Goal: Complete application form

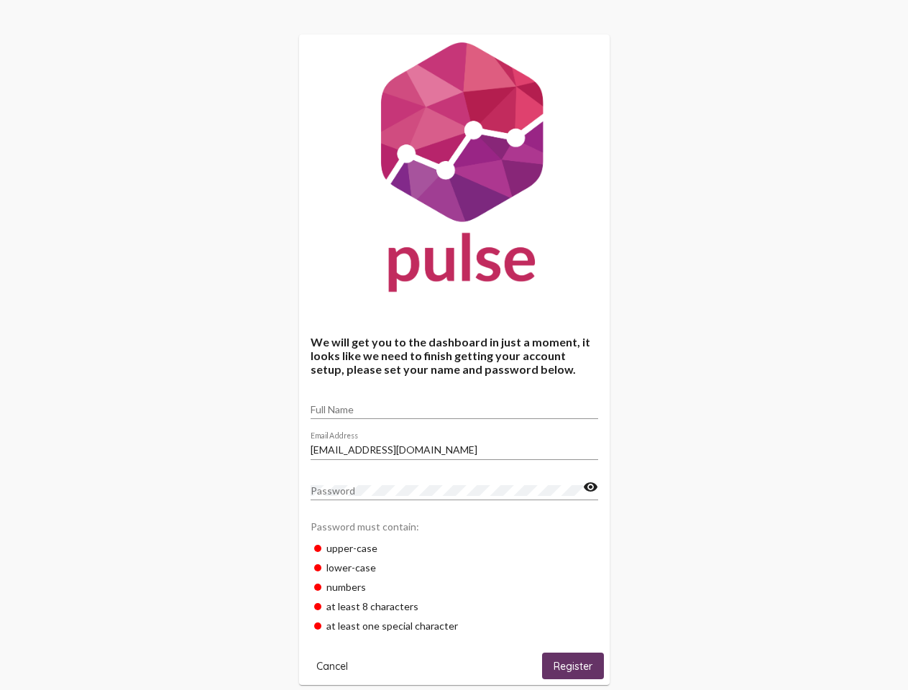
click at [454, 405] on input "Full Name" at bounding box center [455, 410] width 288 height 12
click at [454, 446] on input "[EMAIL_ADDRESS][DOMAIN_NAME]" at bounding box center [455, 450] width 288 height 12
click at [590, 487] on mat-icon "visibility" at bounding box center [590, 487] width 15 height 17
click at [332, 666] on span "Cancel" at bounding box center [332, 666] width 32 height 13
click at [573, 666] on span "Register" at bounding box center [573, 666] width 39 height 13
